Goal: Information Seeking & Learning: Learn about a topic

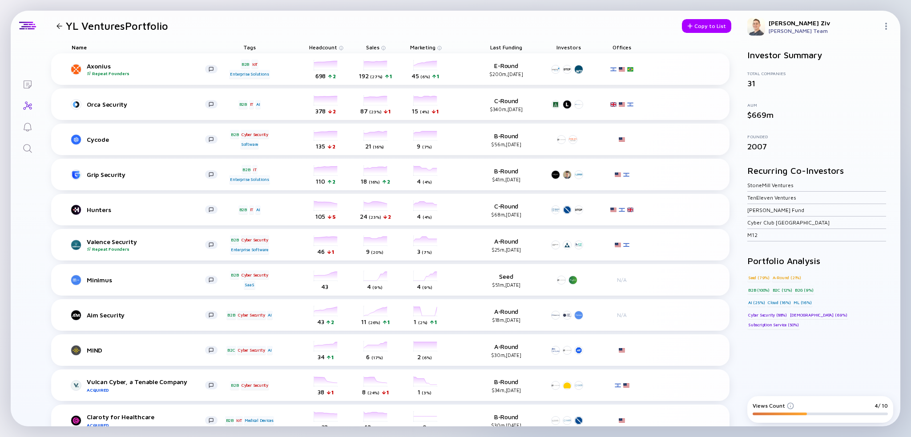
click at [64, 24] on div at bounding box center [59, 26] width 13 height 6
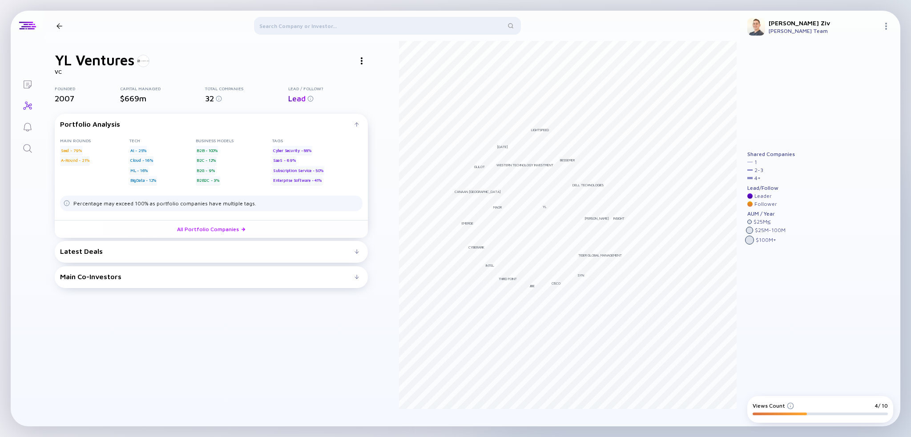
click at [301, 28] on div at bounding box center [387, 27] width 267 height 21
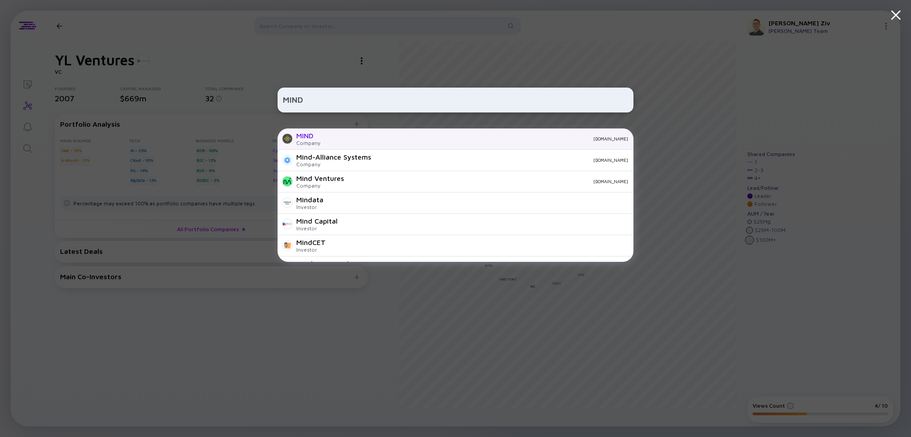
type input "MIND"
click at [343, 139] on div "[DOMAIN_NAME]" at bounding box center [477, 138] width 301 height 5
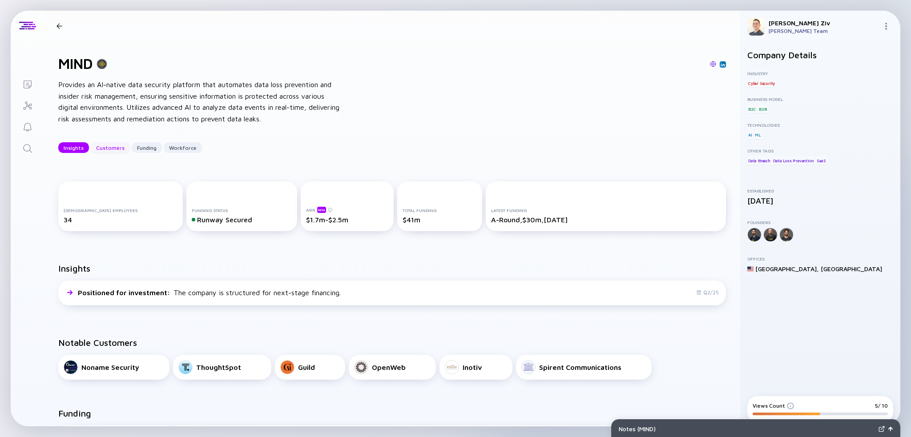
click at [111, 145] on div "Customers" at bounding box center [110, 148] width 39 height 14
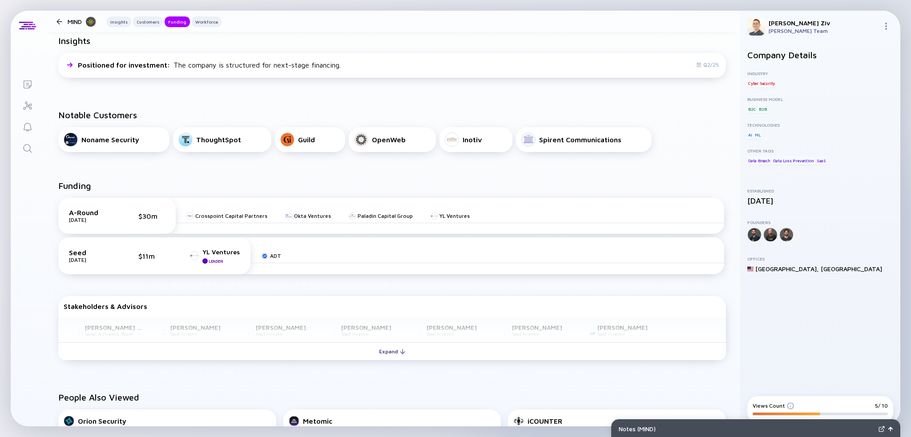
scroll to position [269, 0]
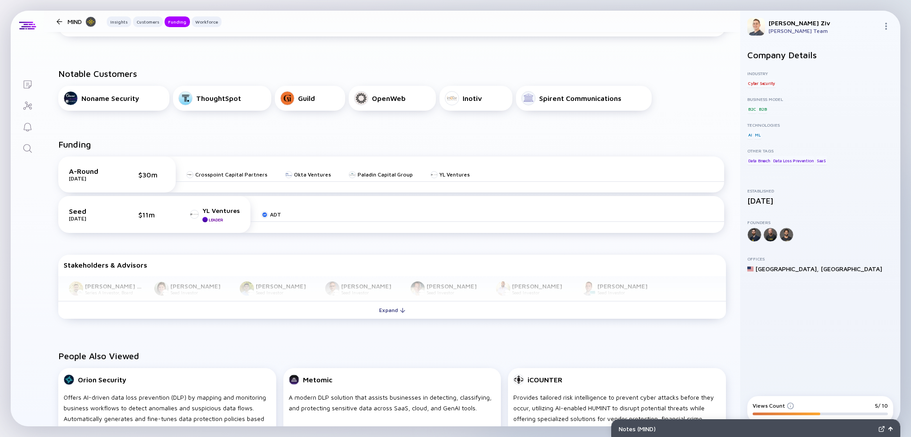
click at [121, 120] on div "Notable Customers Noname Security ThoughtSpot Guild OpenWeb Inotiv Spirent Comm…" at bounding box center [392, 89] width 696 height 71
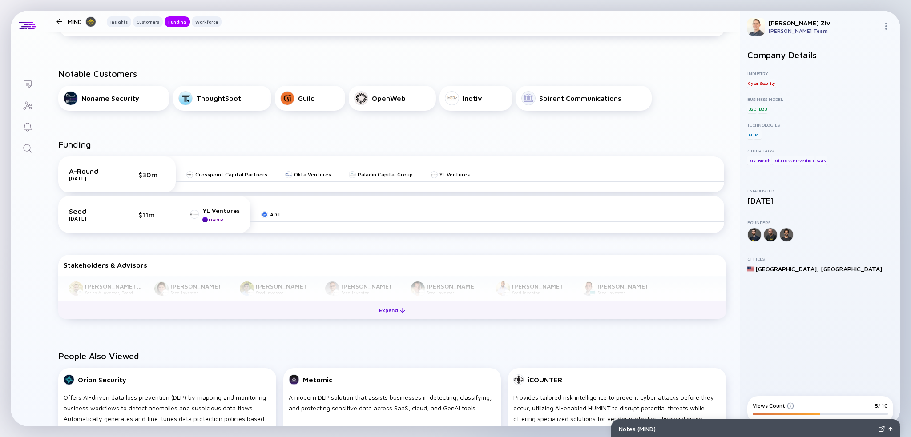
click at [407, 311] on button "Expand" at bounding box center [392, 310] width 668 height 18
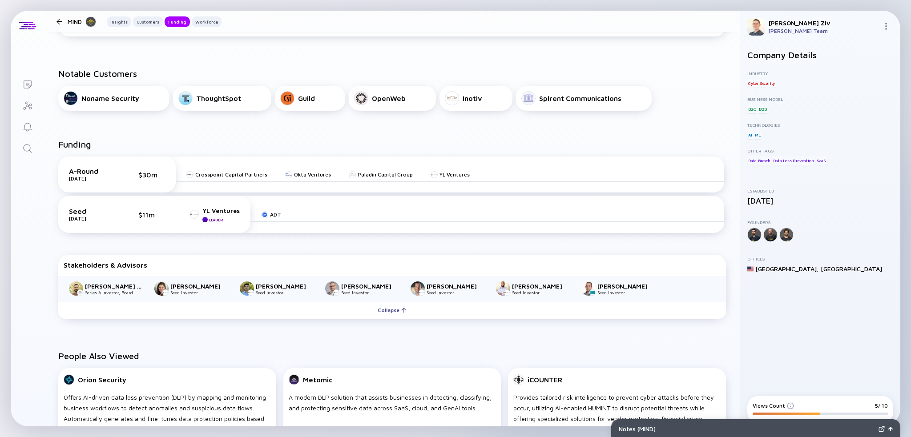
click at [51, 227] on div "Funding A-Round [DATE] $30m Crosspoint Capital Partners Okta Ventures Paladin C…" at bounding box center [392, 231] width 696 height 212
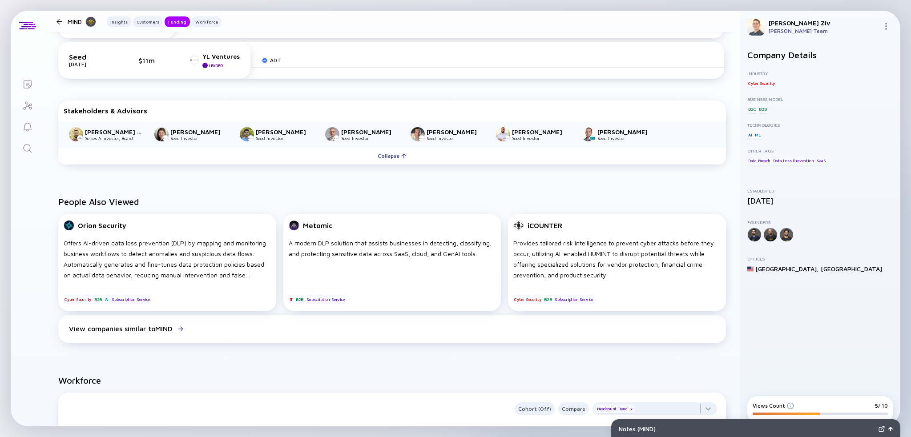
scroll to position [445, 0]
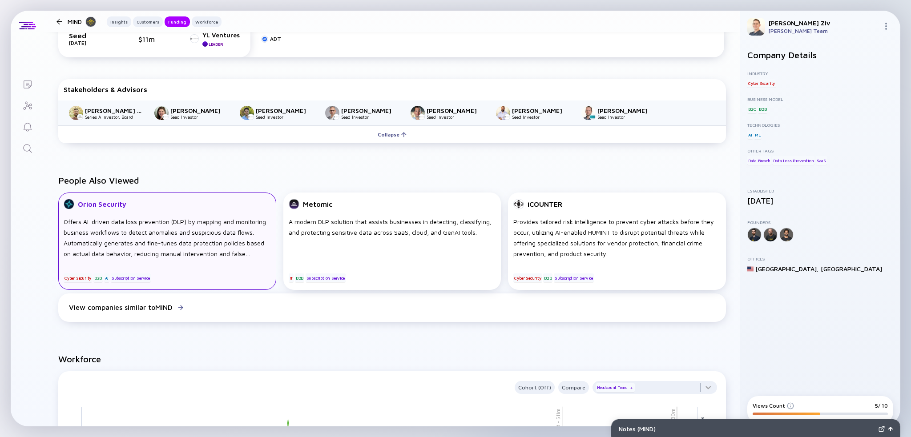
click at [162, 250] on div "Offers AI-driven data loss prevention (DLP) by mapping and monitoring business …" at bounding box center [167, 238] width 207 height 43
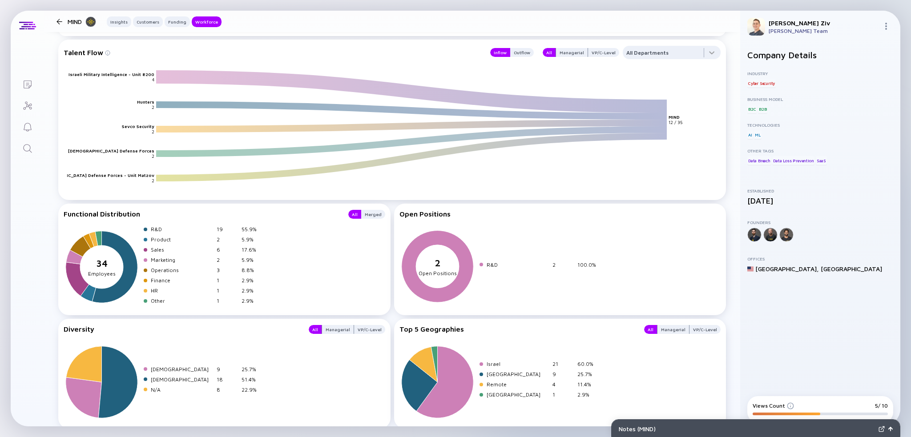
scroll to position [1102, 0]
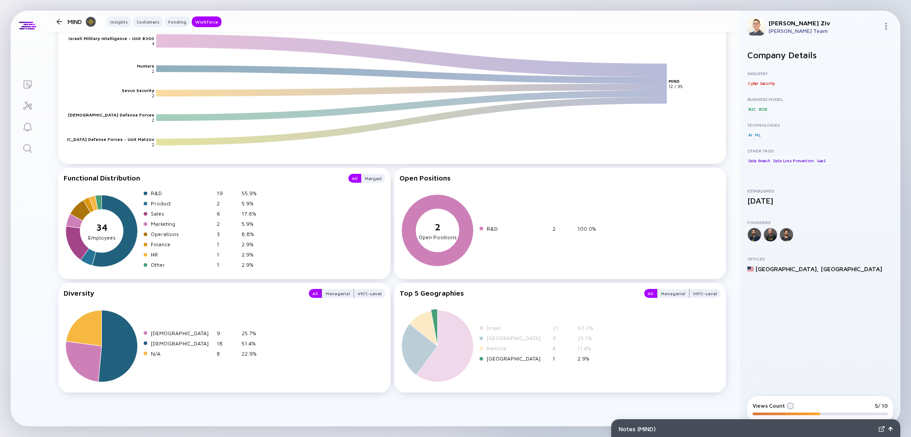
click at [488, 357] on div "[GEOGRAPHIC_DATA]" at bounding box center [518, 358] width 62 height 7
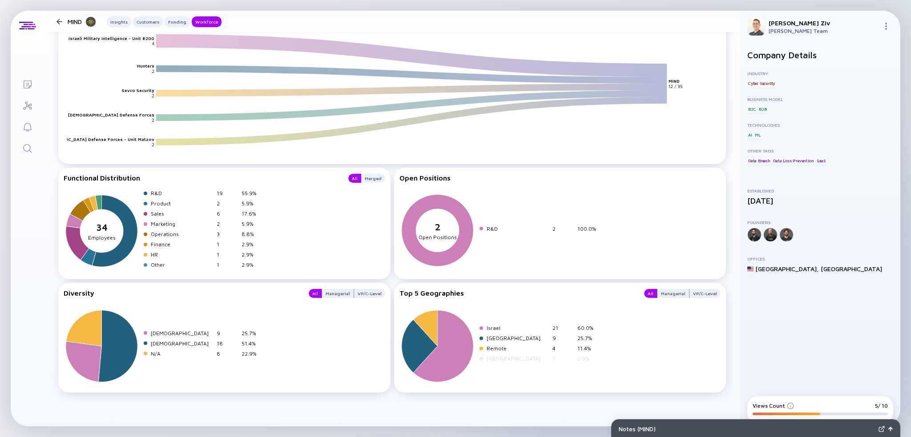
click at [487, 358] on div "[GEOGRAPHIC_DATA]" at bounding box center [518, 358] width 62 height 7
click at [669, 295] on div "Managerial" at bounding box center [673, 293] width 32 height 9
click at [696, 292] on div "VP/C-Level" at bounding box center [705, 293] width 31 height 9
click at [690, 290] on div "VP/C-Level" at bounding box center [705, 293] width 31 height 9
click at [662, 289] on div "Managerial" at bounding box center [673, 293] width 32 height 9
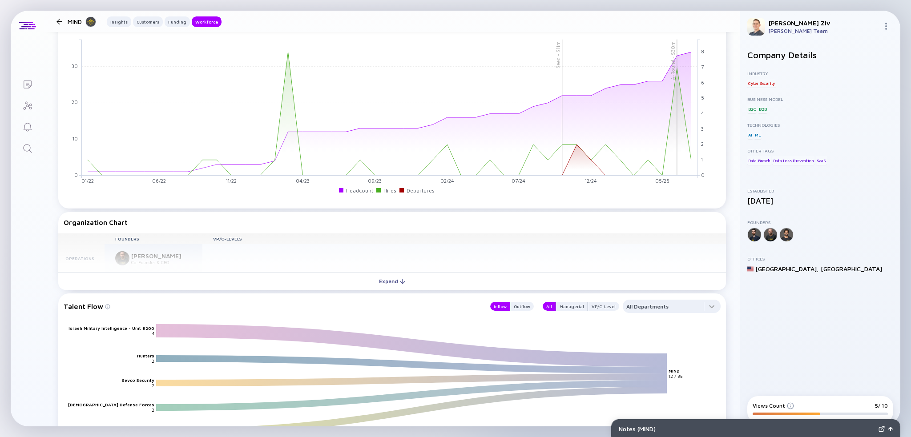
scroll to position [702, 0]
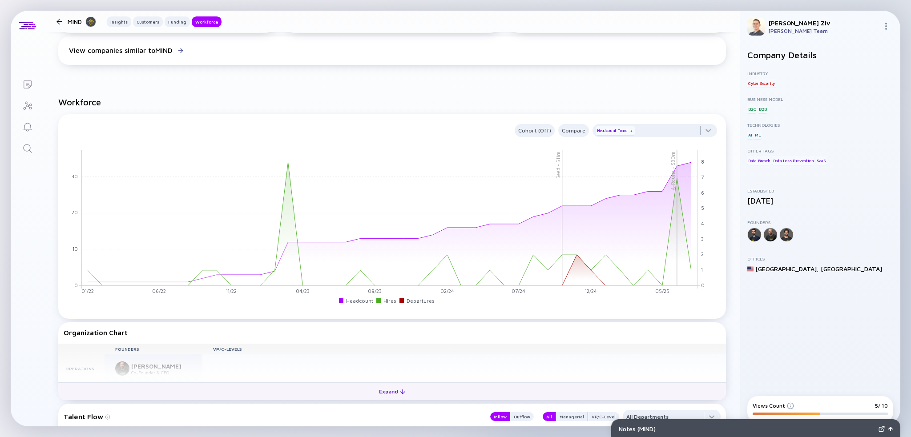
click at [391, 391] on div "Expand" at bounding box center [392, 392] width 37 height 14
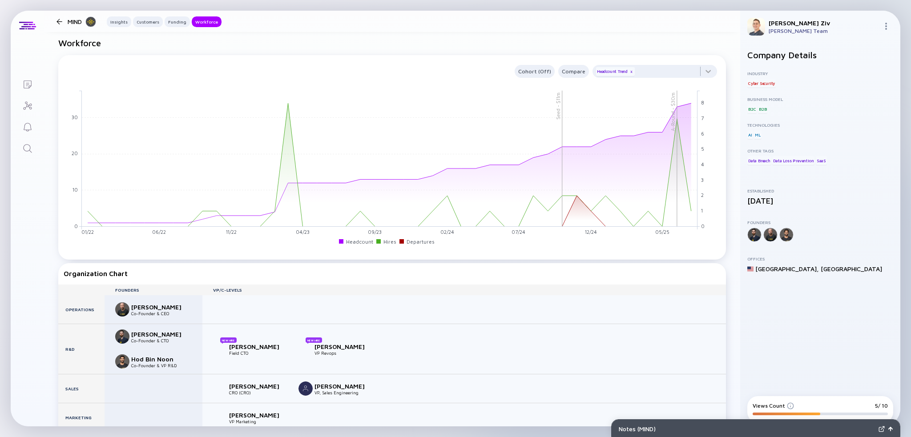
scroll to position [880, 0]
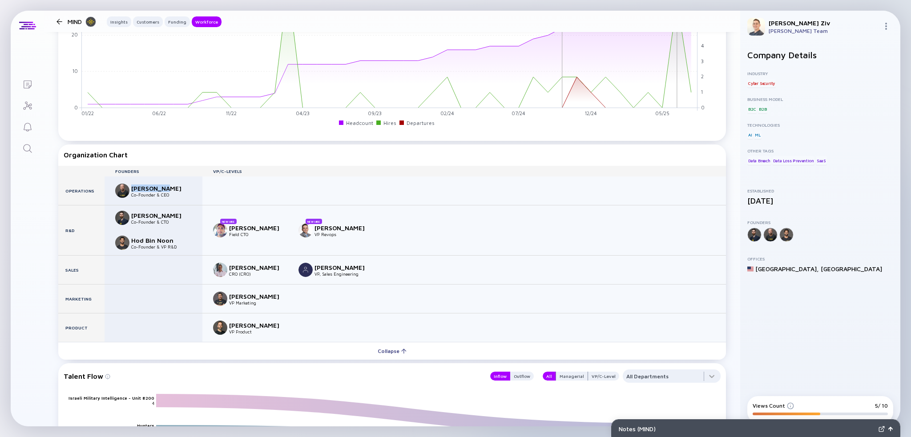
drag, startPoint x: 167, startPoint y: 188, endPoint x: 132, endPoint y: 186, distance: 35.2
click at [132, 186] on div "[PERSON_NAME]" at bounding box center [160, 189] width 59 height 8
copy div "[PERSON_NAME]"
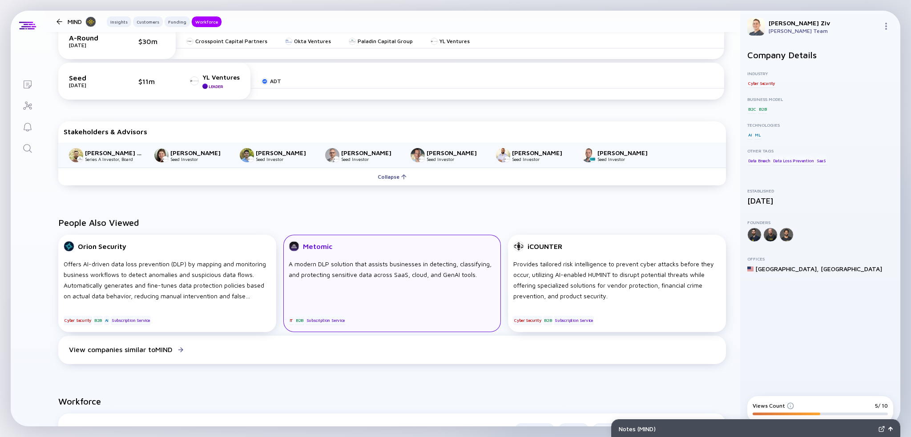
scroll to position [305, 0]
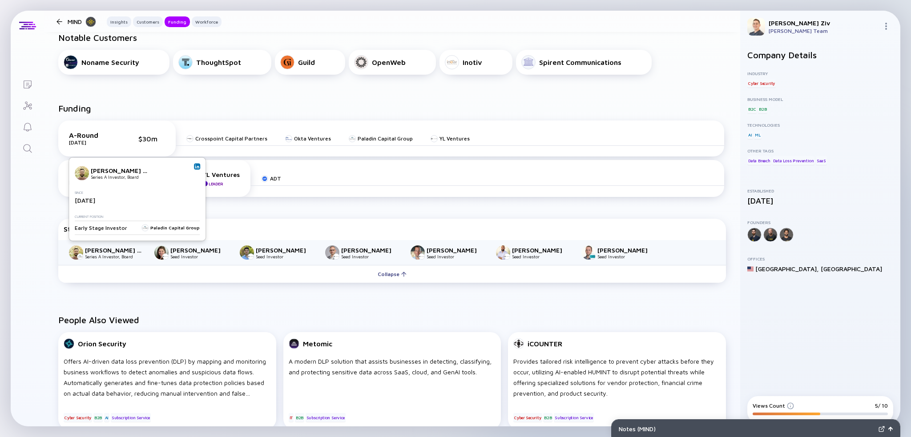
click at [194, 169] on link at bounding box center [197, 166] width 6 height 6
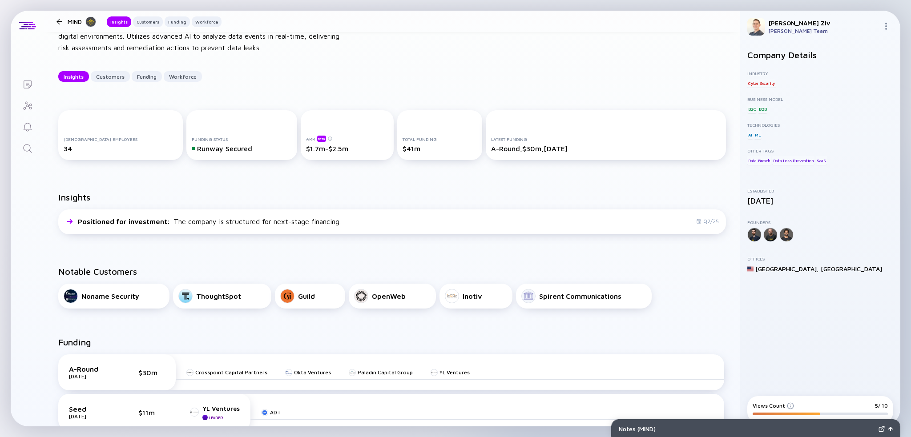
scroll to position [89, 0]
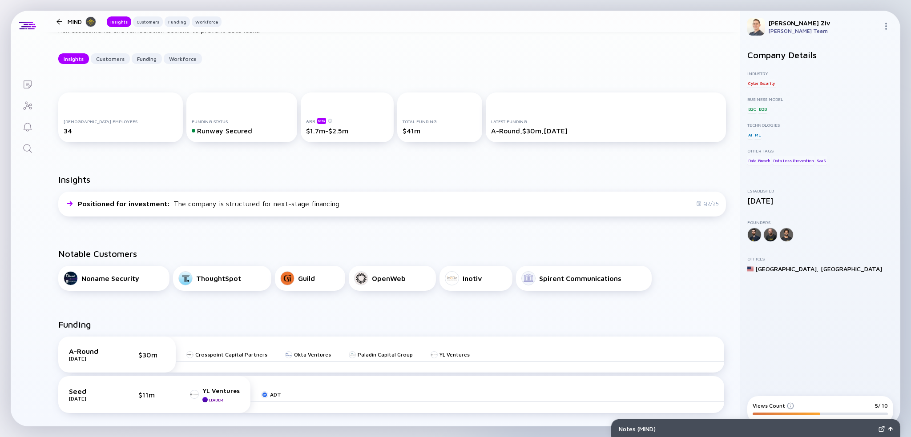
drag, startPoint x: 45, startPoint y: 274, endPoint x: 665, endPoint y: 277, distance: 620.6
click at [669, 277] on div "Notable Customers Noname Security ThoughtSpot Guild OpenWeb Inotiv Spirent Comm…" at bounding box center [392, 269] width 696 height 71
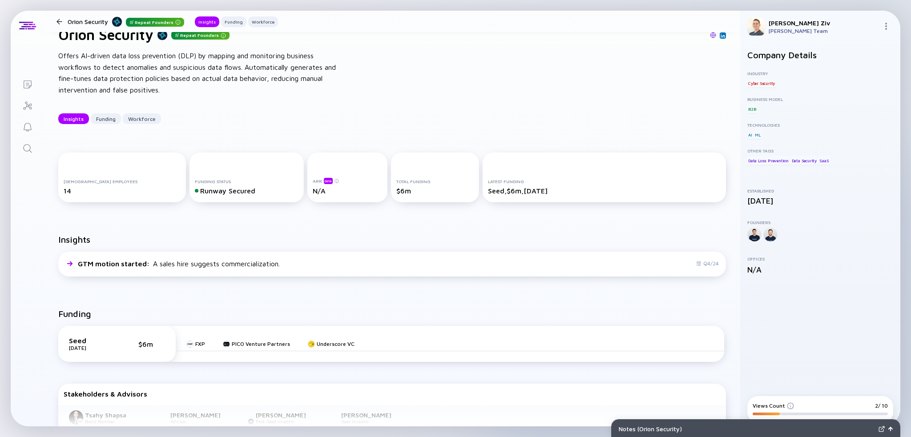
scroll to position [44, 0]
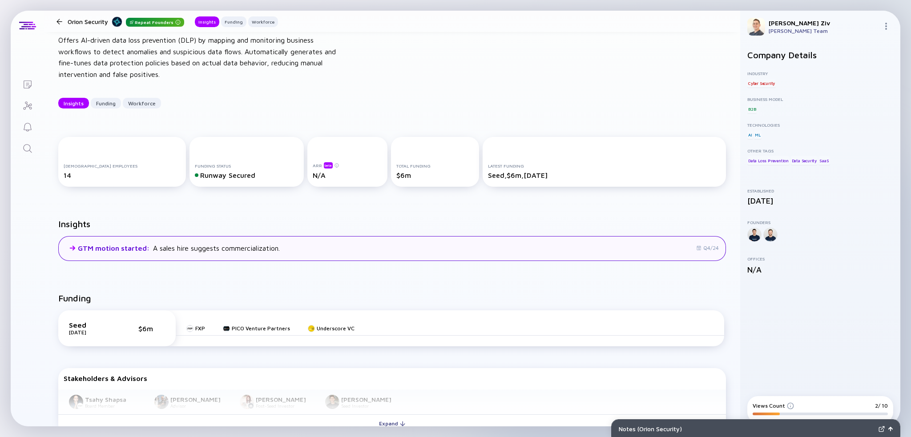
click at [240, 254] on div "GTM motion started : A sales hire suggests commercialization. Q4/24" at bounding box center [392, 248] width 668 height 25
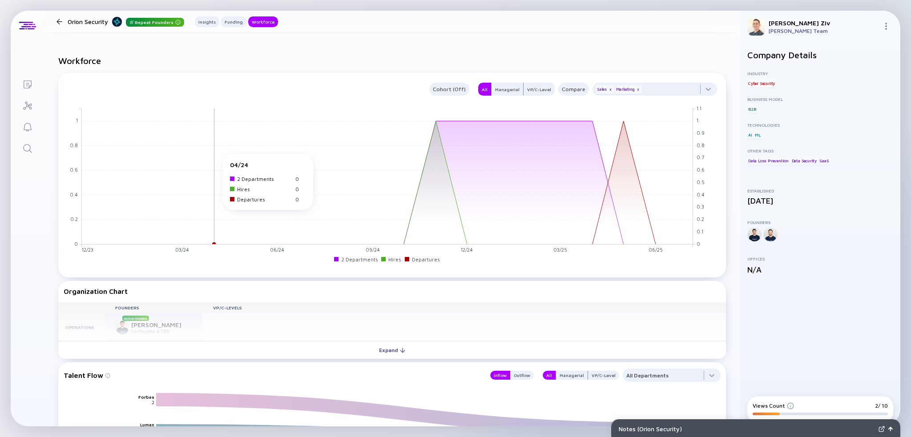
scroll to position [766, 0]
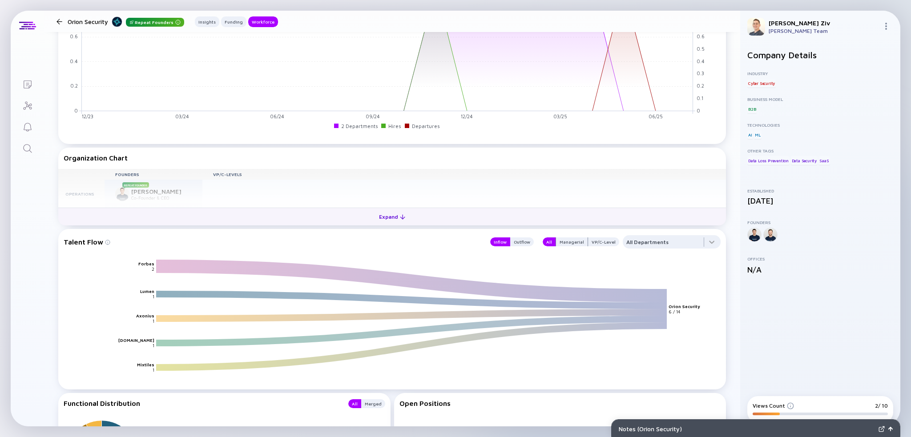
click at [141, 216] on button "Expand" at bounding box center [392, 217] width 668 height 18
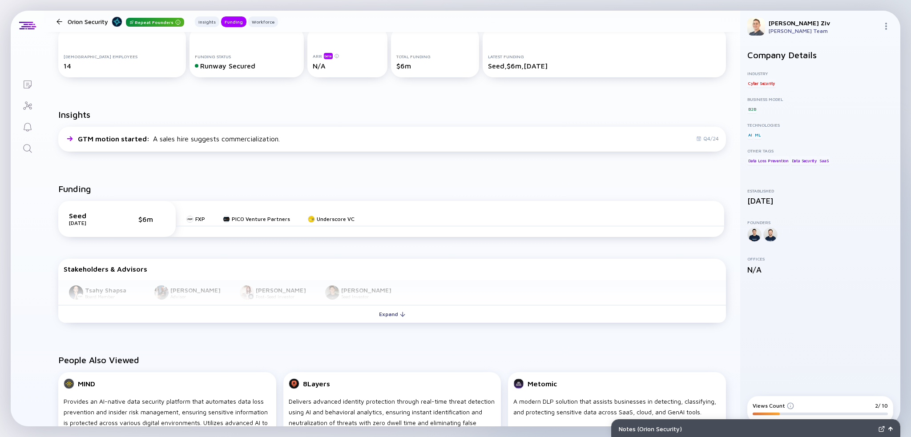
scroll to position [86, 0]
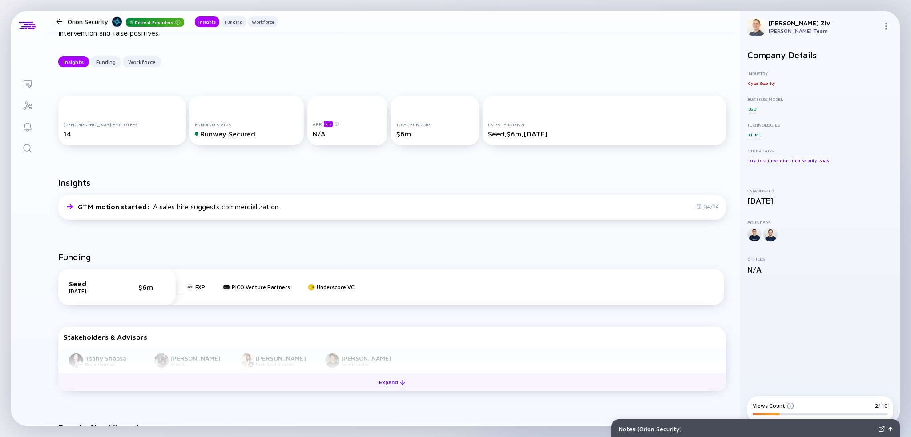
click at [368, 380] on button "Expand" at bounding box center [392, 382] width 668 height 18
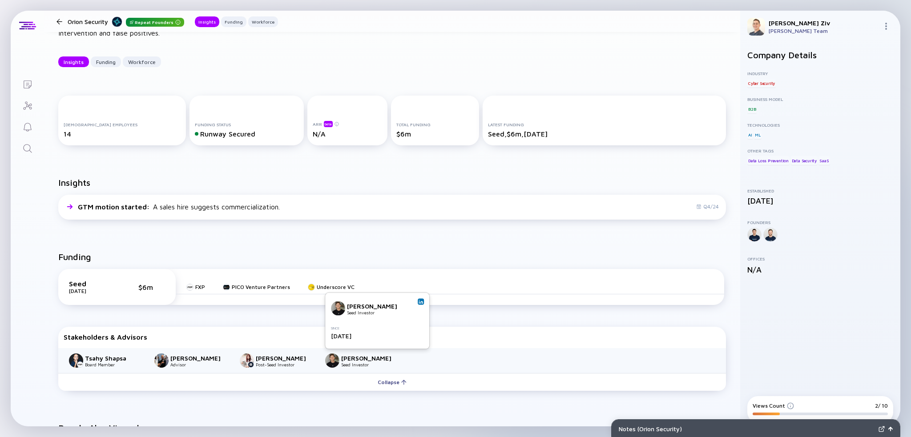
click at [351, 306] on div "Eylam Milner" at bounding box center [376, 306] width 59 height 8
drag, startPoint x: 351, startPoint y: 306, endPoint x: 380, endPoint y: 307, distance: 29.4
click at [375, 307] on div "Eylam Milner" at bounding box center [376, 306] width 59 height 8
click at [419, 302] on img at bounding box center [421, 302] width 4 height 4
